Goal: Transaction & Acquisition: Book appointment/travel/reservation

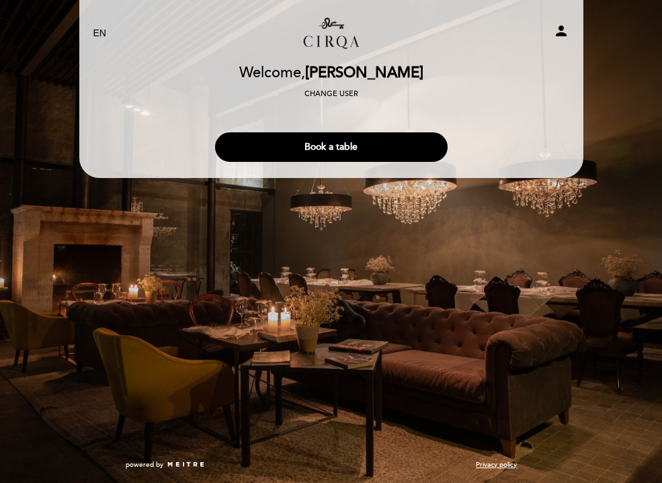
click at [555, 36] on icon "person" at bounding box center [561, 31] width 16 height 16
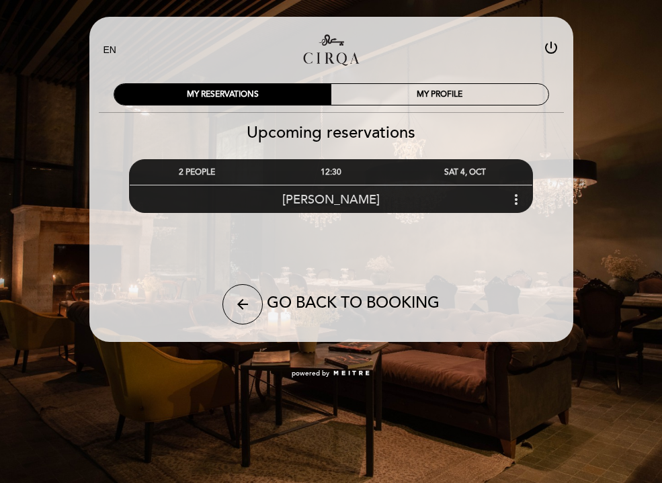
click at [507, 193] on div "Valery Alcocer more_vert" at bounding box center [331, 199] width 403 height 29
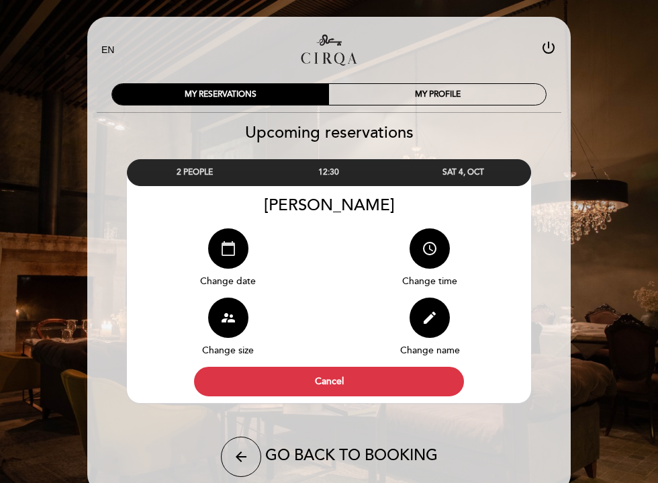
click at [230, 243] on icon "calendar_today" at bounding box center [228, 249] width 16 height 16
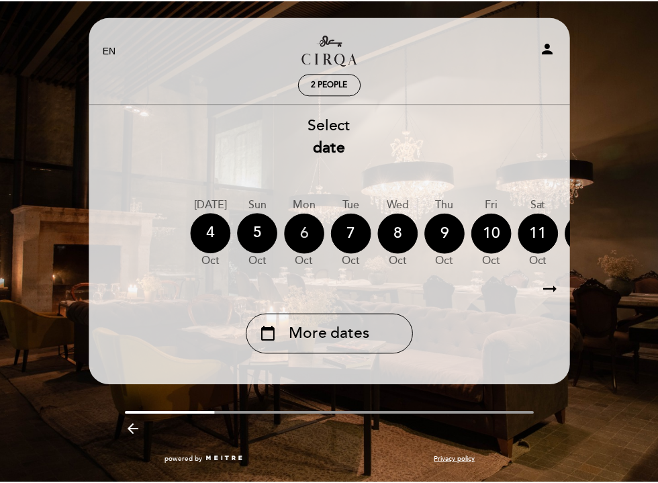
scroll to position [0, 63]
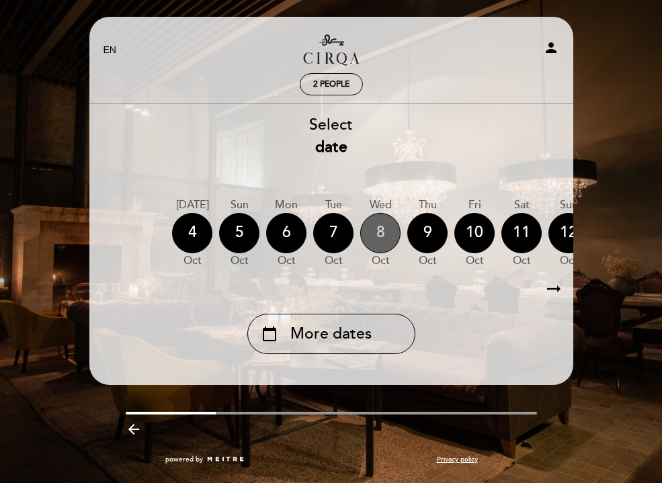
click at [379, 245] on div "8" at bounding box center [380, 233] width 40 height 40
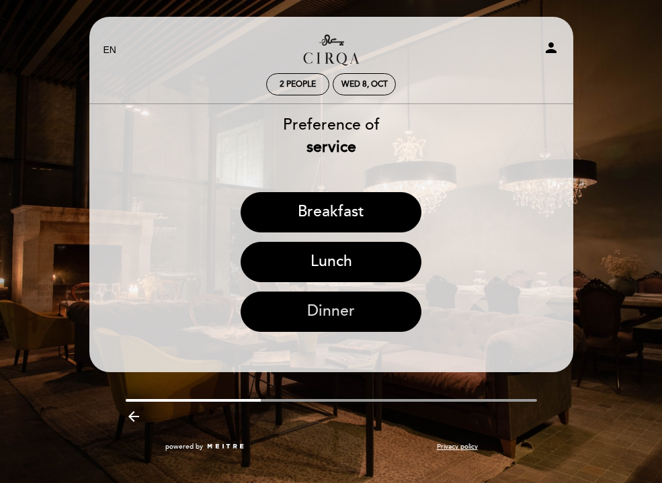
click at [349, 312] on button "Dinner" at bounding box center [331, 312] width 181 height 40
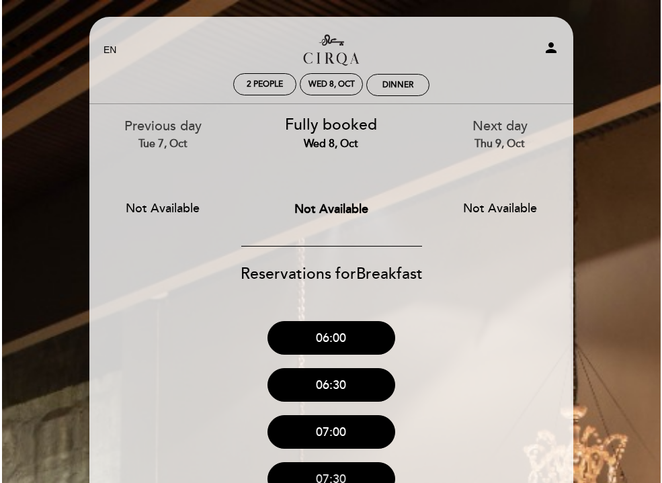
scroll to position [0, 0]
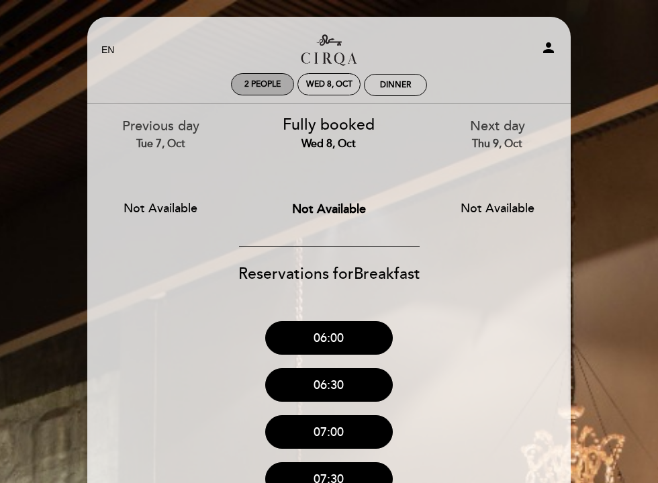
click at [263, 79] on span "2 people" at bounding box center [263, 84] width 36 height 10
select select "? undefined:undefined ?"
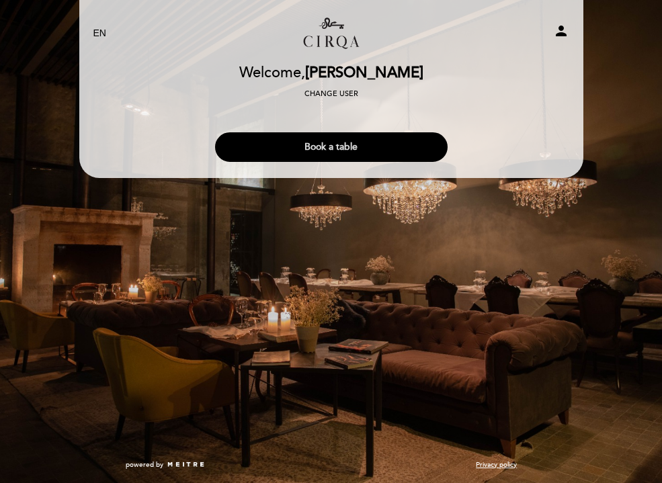
click at [285, 153] on button "Book a table" at bounding box center [331, 147] width 232 height 30
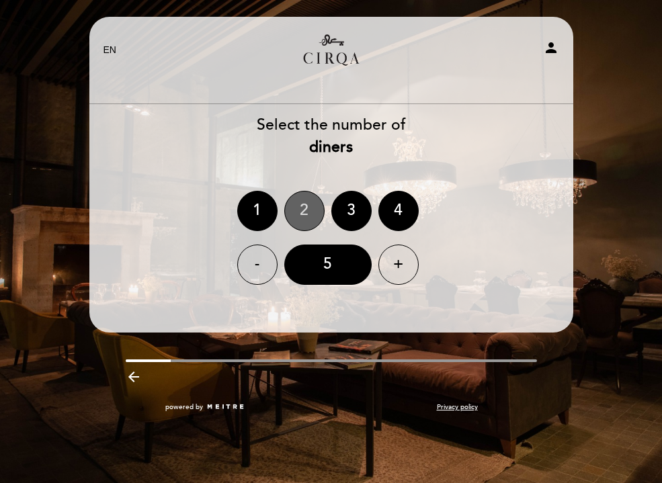
click at [320, 210] on div "2" at bounding box center [304, 211] width 40 height 40
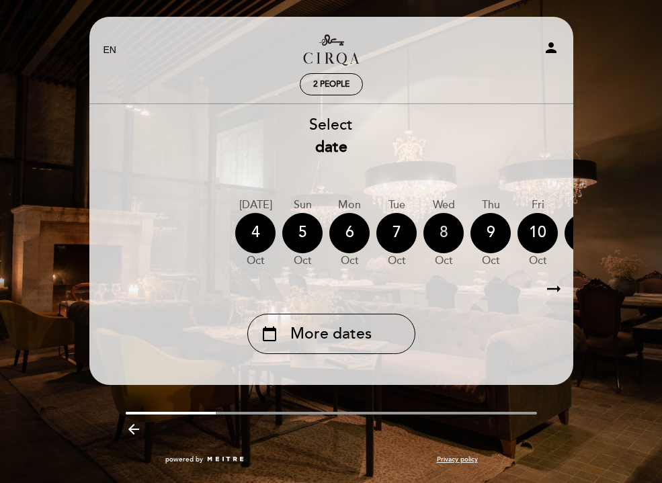
click at [441, 239] on div "8" at bounding box center [443, 233] width 40 height 40
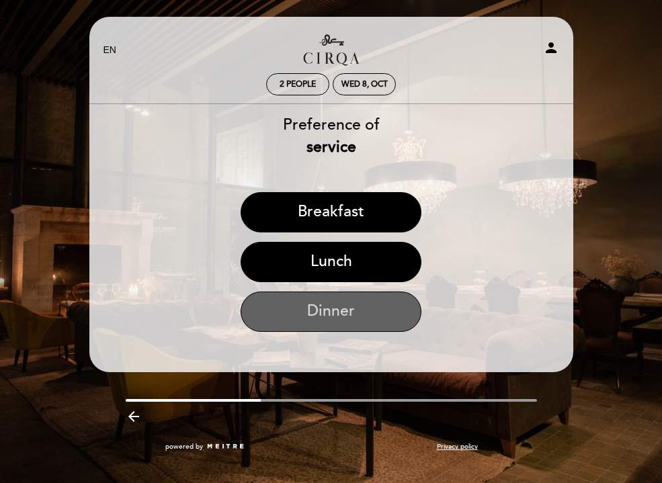
click at [366, 312] on button "Dinner" at bounding box center [331, 312] width 181 height 40
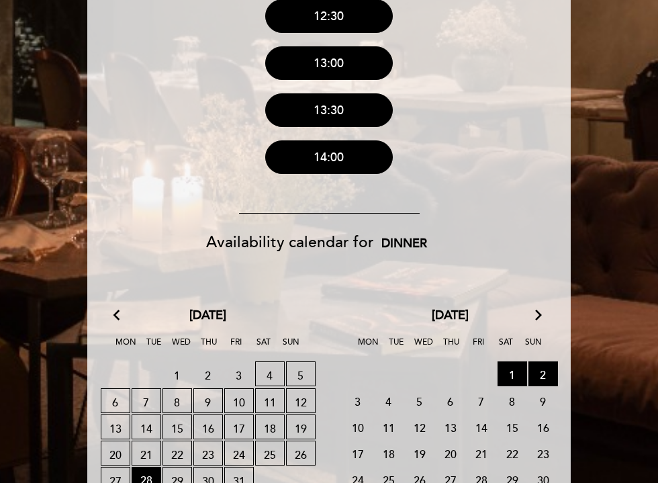
scroll to position [822, 0]
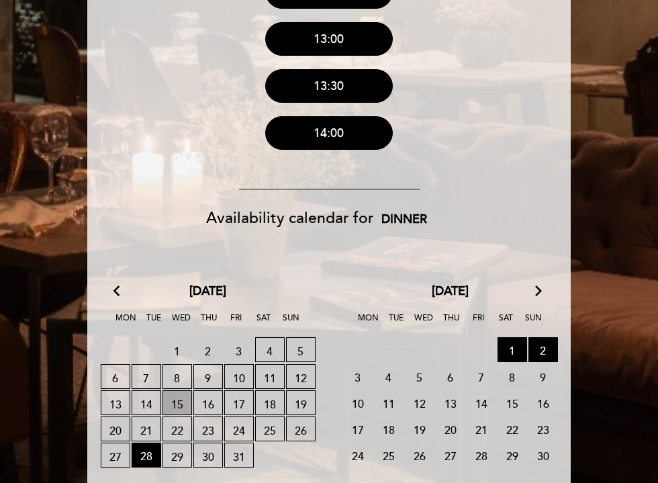
click at [181, 407] on span "15 WAITING LIST" at bounding box center [178, 402] width 30 height 25
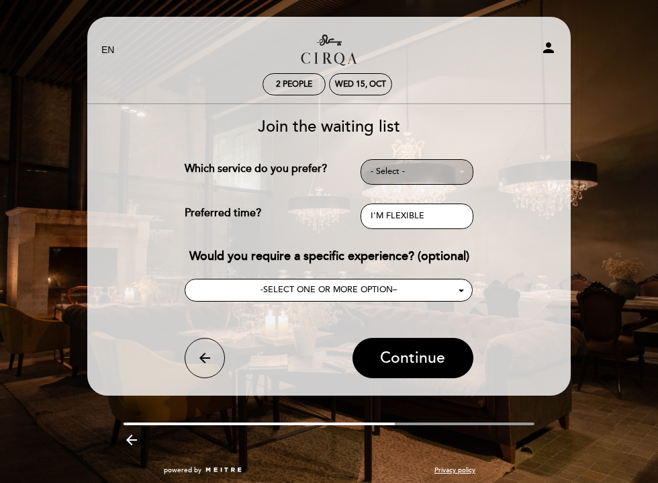
click at [396, 178] on button "- Select -" at bounding box center [417, 172] width 113 height 26
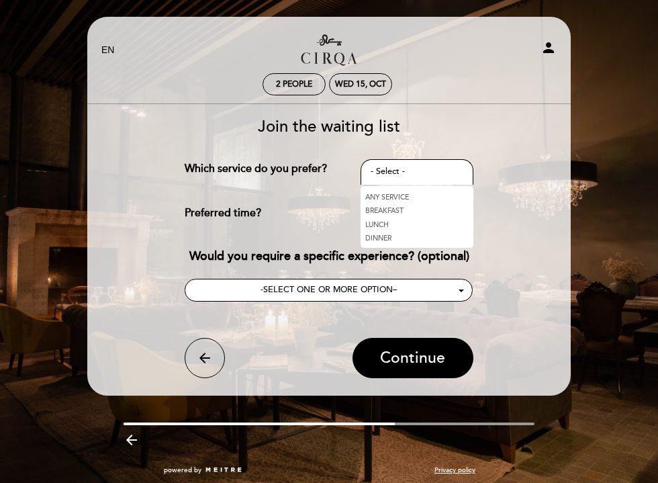
click at [384, 237] on link "DINNER" at bounding box center [417, 239] width 113 height 14
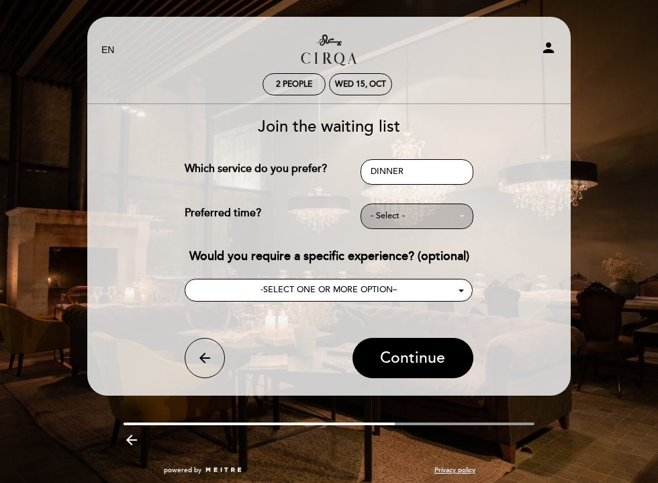
click at [388, 219] on span "- Select -" at bounding box center [417, 216] width 93 height 12
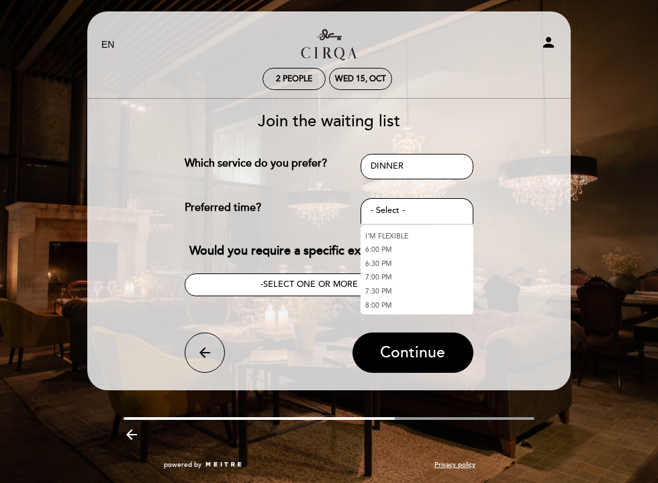
scroll to position [21, 0]
click at [386, 284] on link "7:30 PM" at bounding box center [417, 291] width 113 height 14
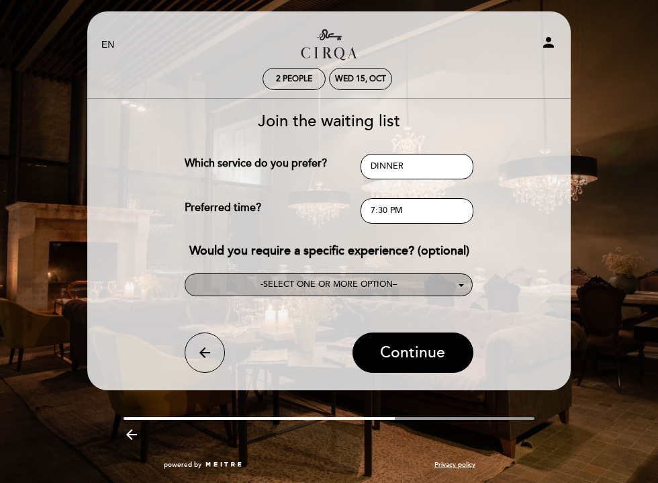
click at [394, 285] on span "- SELECT ONE OR MORE OPTION –" at bounding box center [329, 284] width 136 height 11
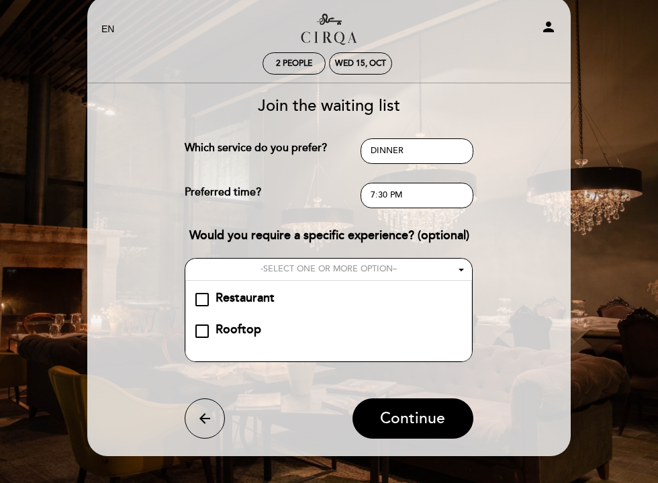
click at [261, 307] on div "Restaurant" at bounding box center [245, 298] width 59 height 17
click at [413, 428] on span "Continue" at bounding box center [412, 418] width 65 height 19
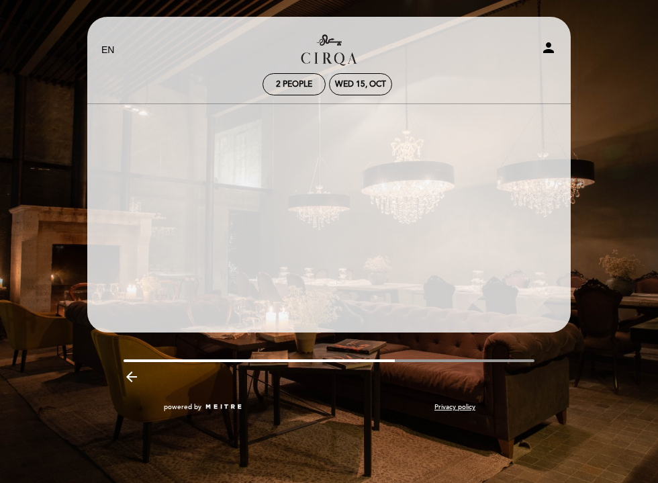
scroll to position [0, 0]
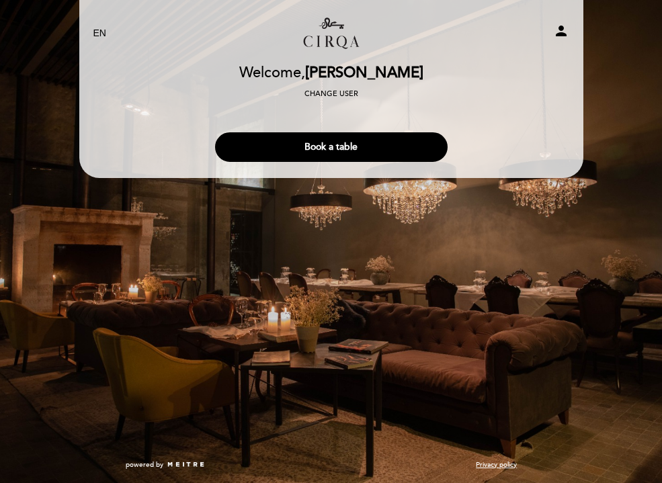
click at [558, 33] on icon "person" at bounding box center [561, 31] width 16 height 16
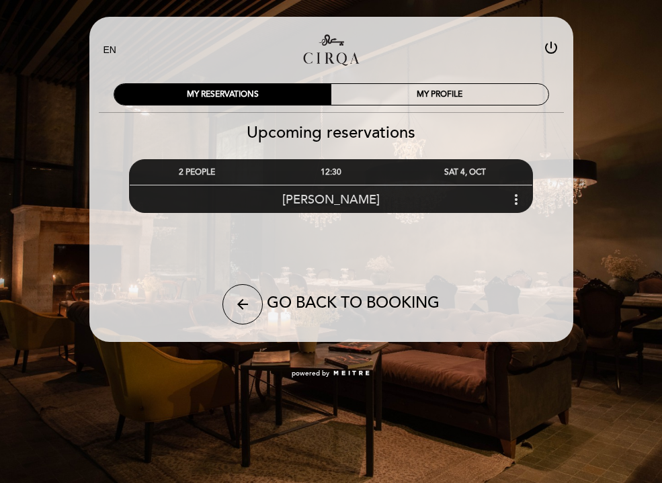
click at [332, 192] on span "[PERSON_NAME]" at bounding box center [330, 199] width 97 height 15
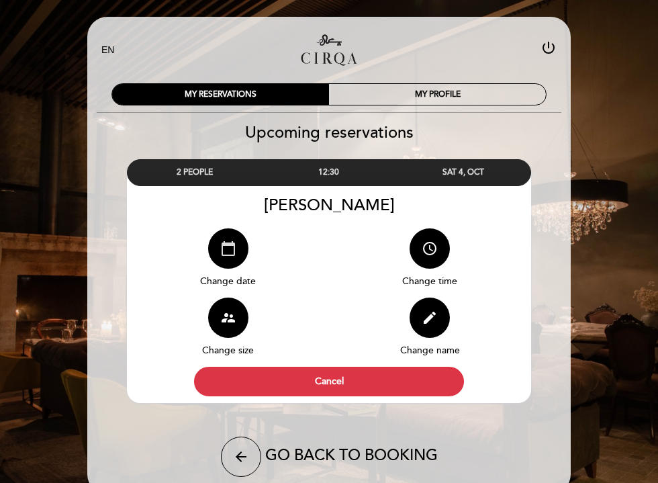
click at [227, 257] on button "calendar_today" at bounding box center [228, 248] width 40 height 40
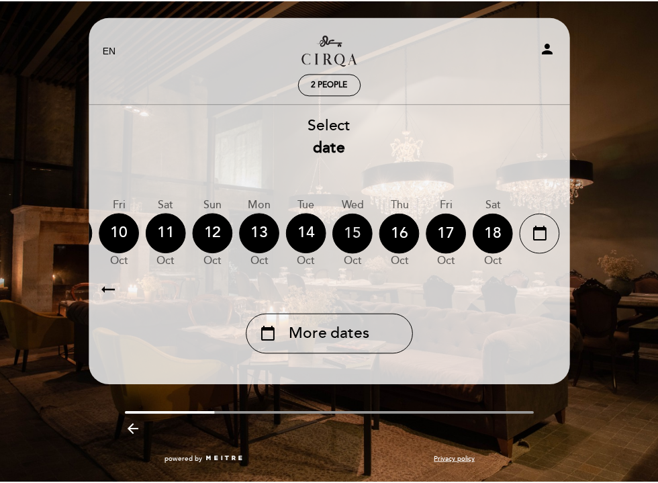
scroll to position [0, 418]
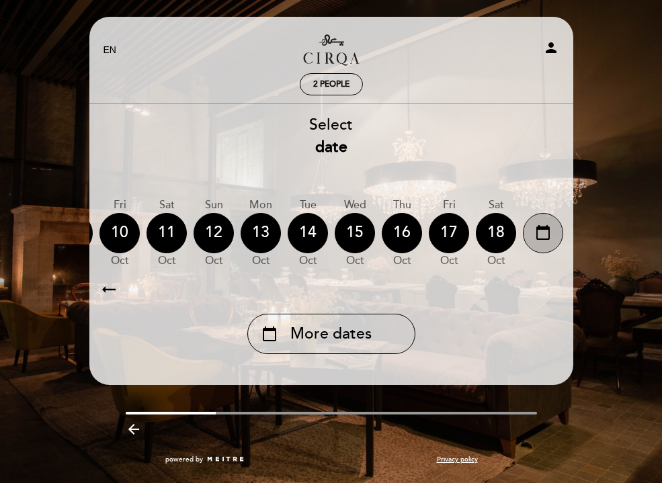
click at [544, 230] on icon "calendar_today" at bounding box center [543, 232] width 16 height 23
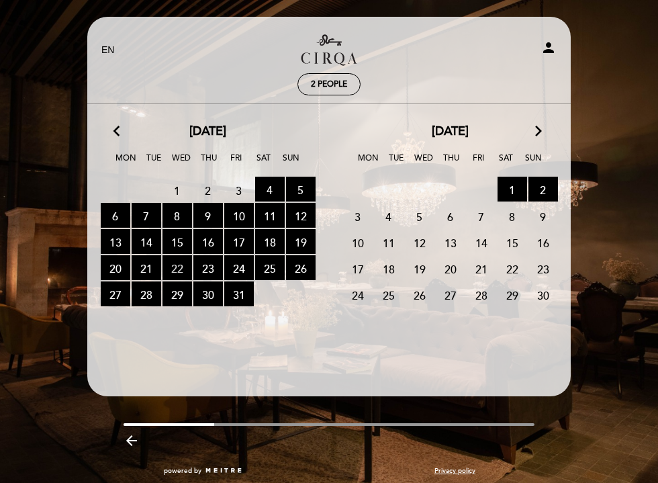
click at [179, 265] on span "22 RESERVATIONS AVAILABLE" at bounding box center [178, 267] width 30 height 25
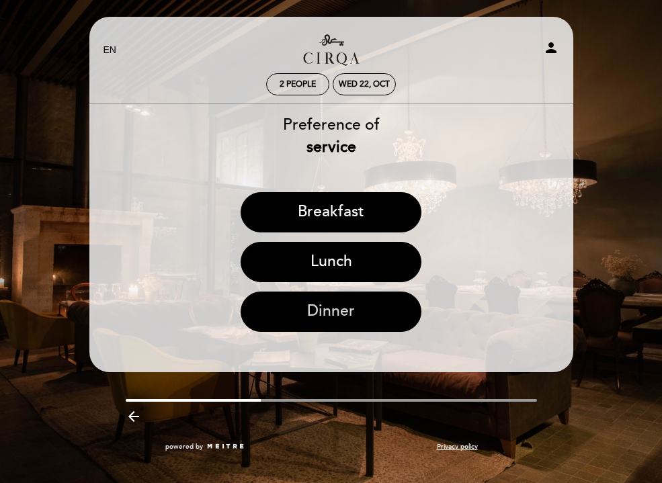
click at [269, 305] on button "Dinner" at bounding box center [331, 312] width 181 height 40
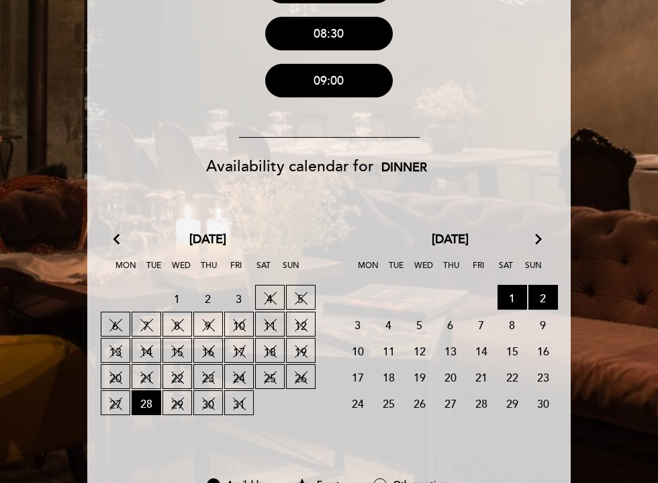
scroll to position [520, 0]
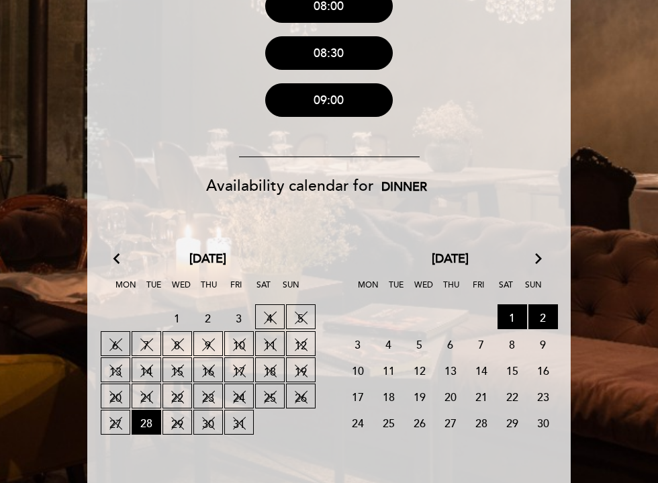
click at [418, 340] on span "5" at bounding box center [420, 343] width 30 height 25
click at [417, 343] on span "5" at bounding box center [420, 343] width 30 height 25
click at [419, 342] on span "5" at bounding box center [420, 343] width 30 height 25
click at [412, 345] on span "5" at bounding box center [420, 343] width 30 height 25
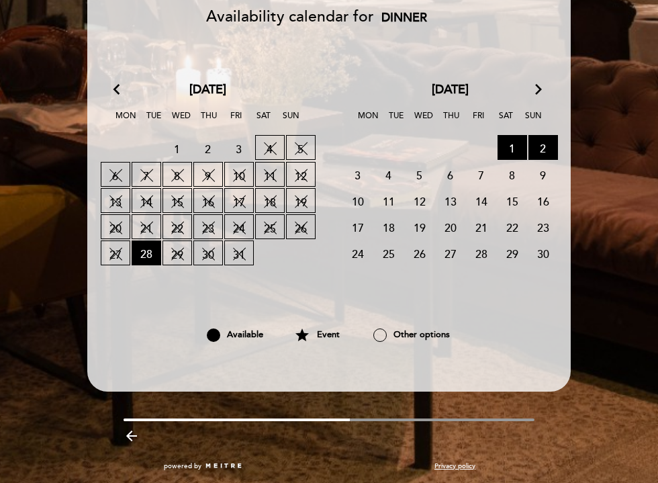
scroll to position [689, 0]
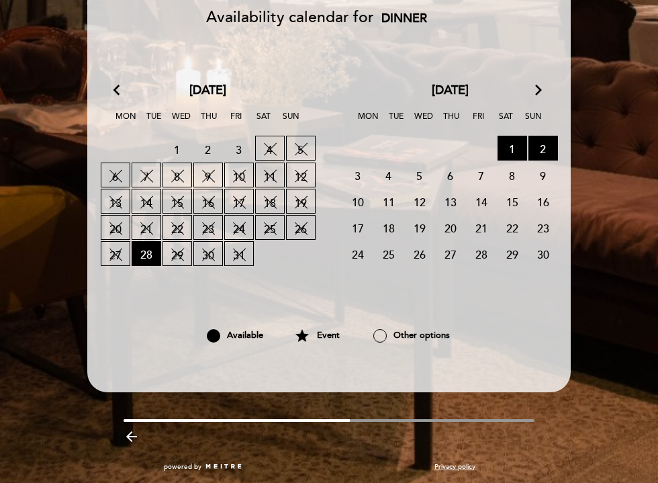
click at [202, 173] on span "9 FULLY BOOKED" at bounding box center [209, 175] width 30 height 25
click at [207, 175] on span "9 FULLY BOOKED" at bounding box center [209, 175] width 30 height 25
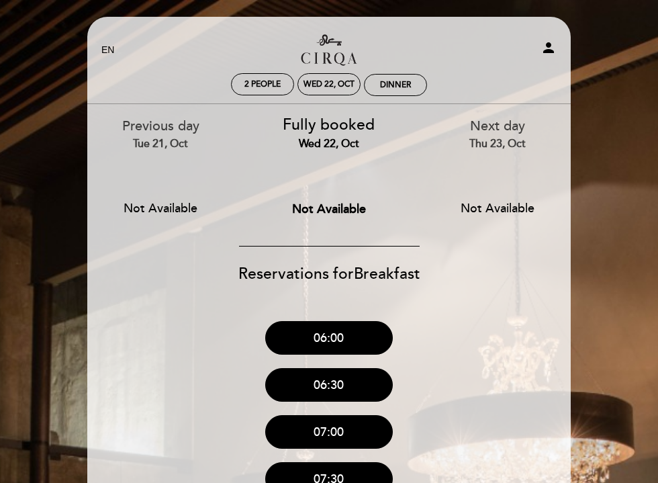
scroll to position [0, 0]
click at [341, 124] on span "Fully booked" at bounding box center [329, 125] width 92 height 19
click at [159, 119] on div "Previous day Tue 21, Oct" at bounding box center [161, 134] width 148 height 34
click at [335, 86] on div "Wed 22, Oct" at bounding box center [329, 84] width 51 height 10
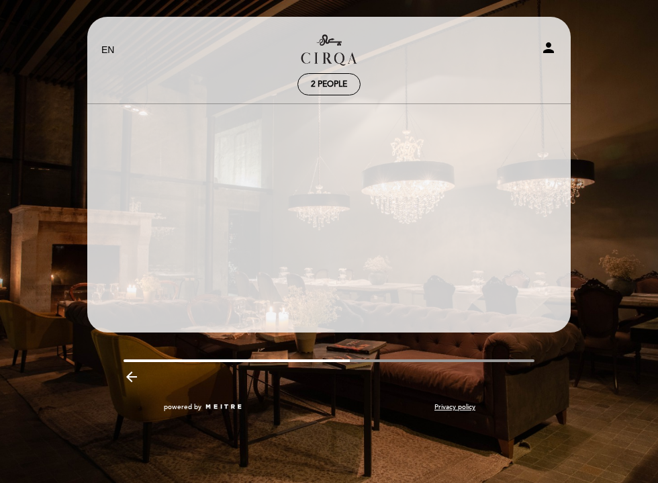
select select "? undefined:undefined ?"
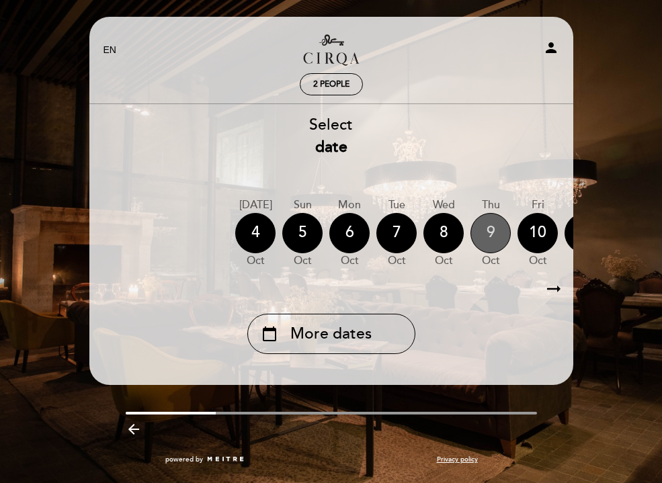
click at [480, 233] on div "9" at bounding box center [490, 233] width 40 height 40
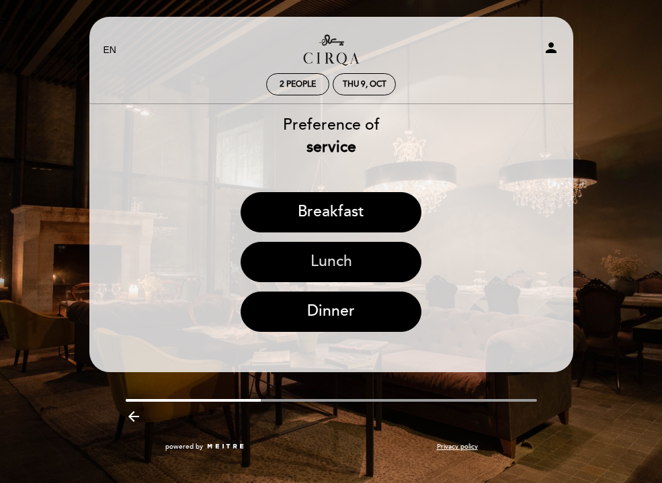
click at [339, 274] on button "Lunch" at bounding box center [331, 262] width 181 height 40
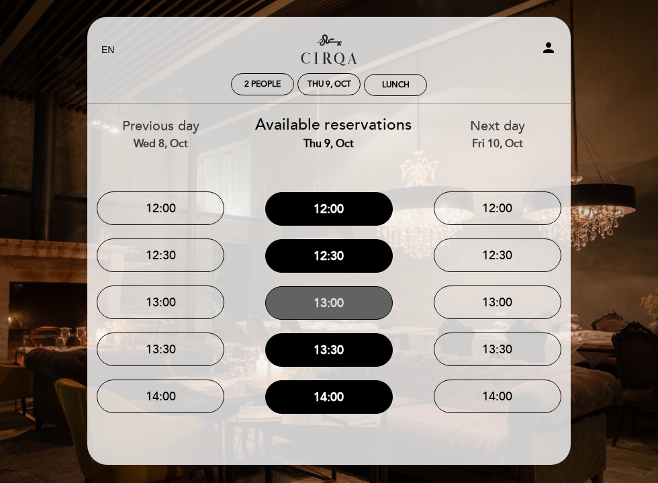
click at [334, 290] on button "13:00" at bounding box center [329, 303] width 128 height 34
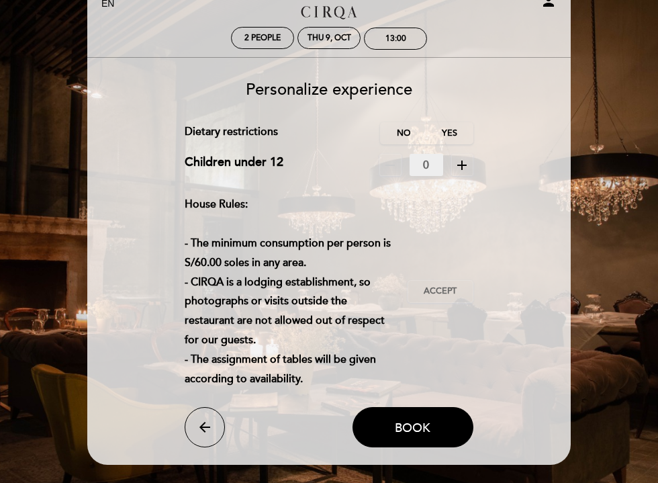
scroll to position [48, 0]
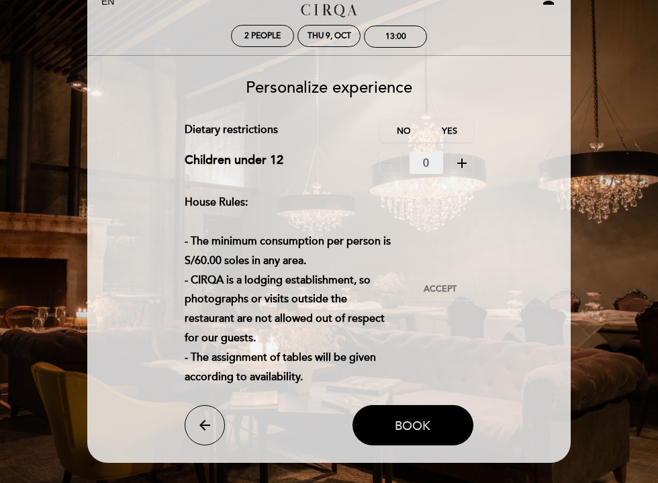
click at [391, 423] on button "Book" at bounding box center [413, 425] width 121 height 40
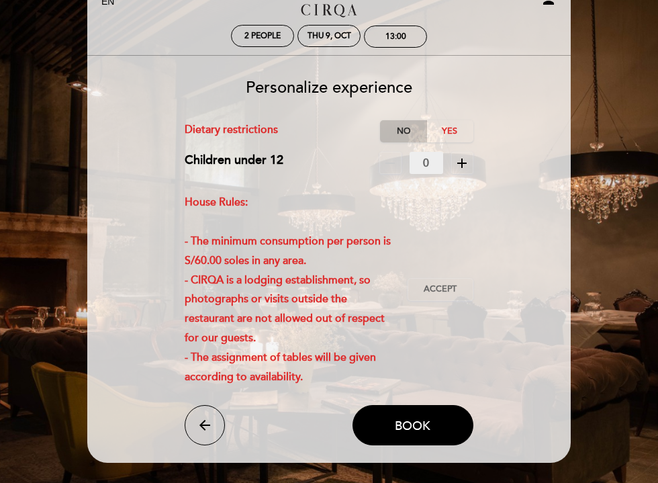
click at [405, 130] on label "No" at bounding box center [403, 131] width 47 height 22
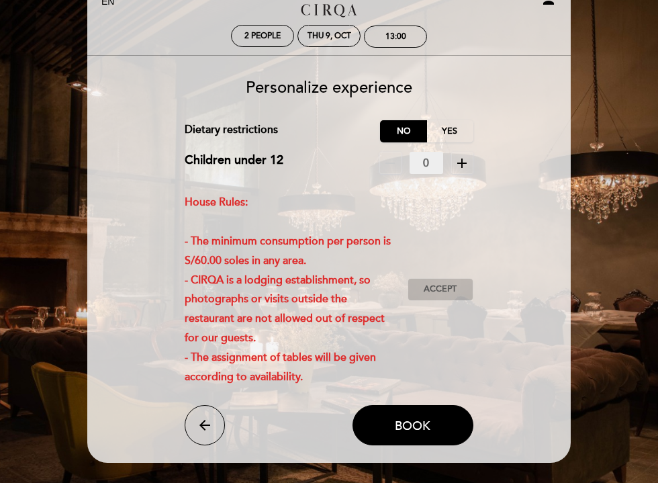
click at [429, 286] on span "Accept" at bounding box center [440, 290] width 33 height 12
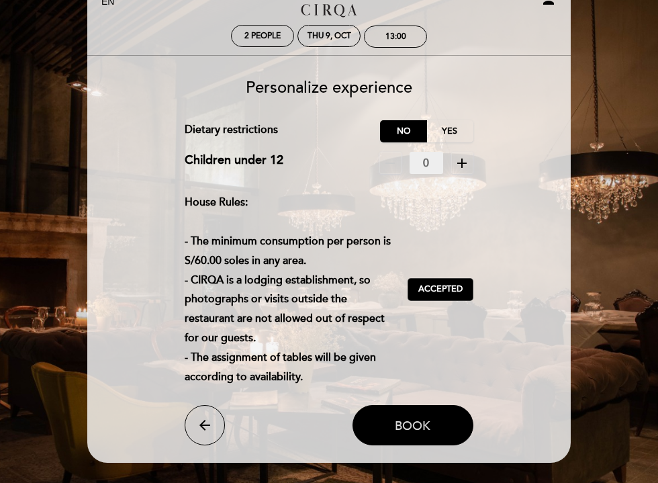
click at [399, 421] on span "Book" at bounding box center [413, 426] width 36 height 15
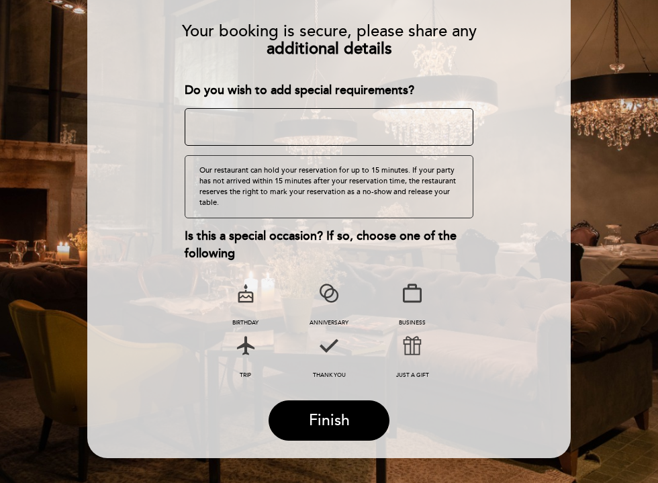
scroll to position [143, 0]
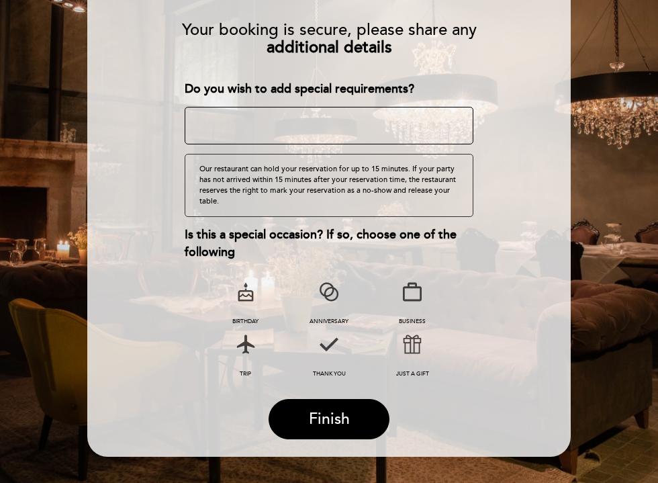
click at [228, 267] on div "Is this a special occasion? If so, choose one of the following birthday anniver…" at bounding box center [329, 303] width 288 height 154
click at [234, 291] on icon at bounding box center [245, 293] width 35 height 35
click at [321, 417] on span "Finish" at bounding box center [329, 419] width 41 height 19
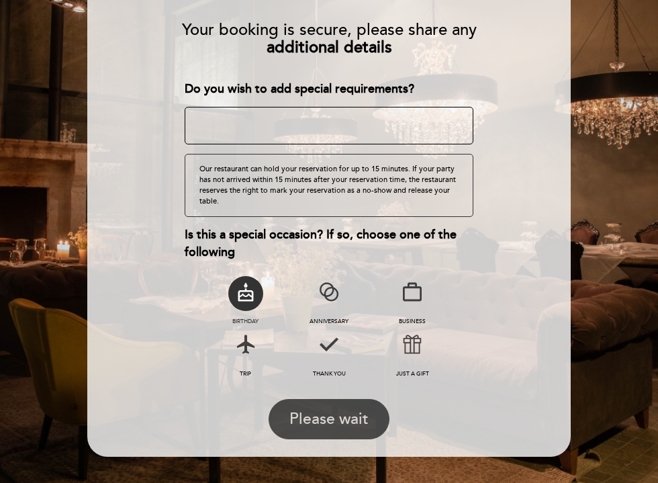
scroll to position [0, 0]
